Goal: Navigation & Orientation: Find specific page/section

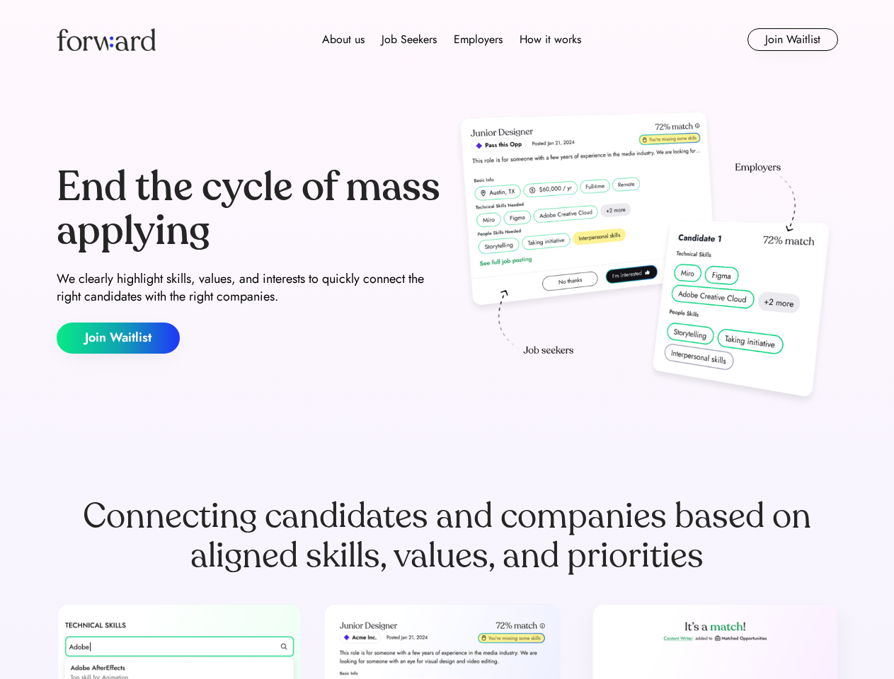
click at [447, 340] on div "End the cycle of mass applying We clearly highlight skills, values, and interes…" at bounding box center [447, 260] width 781 height 304
click at [447, 40] on div "About us Job Seekers Employers How it works" at bounding box center [452, 39] width 558 height 17
click at [106, 40] on img at bounding box center [106, 39] width 99 height 23
click at [452, 40] on div "About us Job Seekers Employers How it works" at bounding box center [452, 39] width 558 height 17
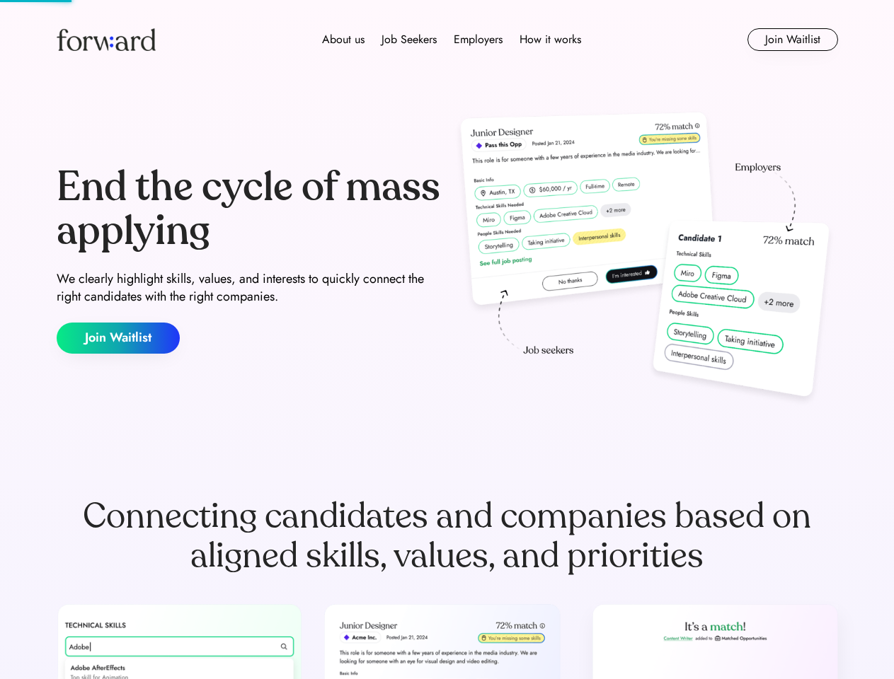
click at [343, 40] on div "About us" at bounding box center [343, 39] width 42 height 17
click at [409, 40] on div "Job Seekers" at bounding box center [408, 39] width 55 height 17
click at [478, 40] on div "Employers" at bounding box center [478, 39] width 49 height 17
